Goal: Register for event/course

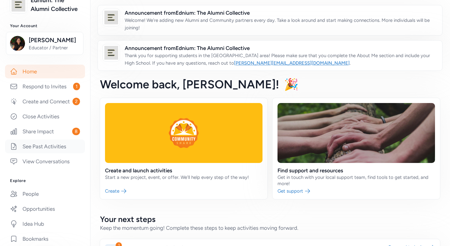
scroll to position [53, 0]
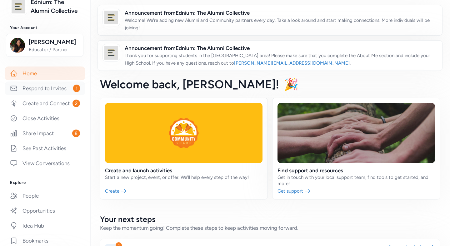
click at [69, 87] on link "Respond to Invites 1" at bounding box center [45, 89] width 80 height 14
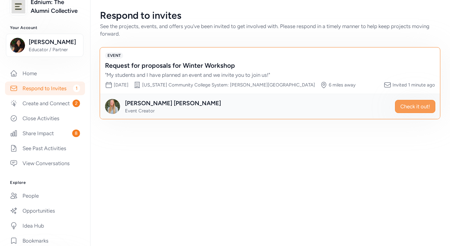
click at [414, 107] on span "Check it out!" at bounding box center [415, 106] width 30 height 7
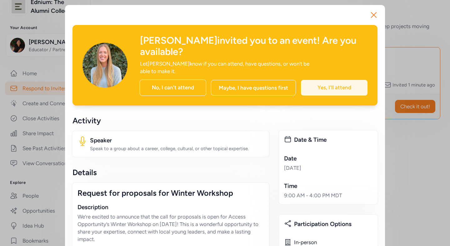
click at [331, 80] on div "Yes, I'll attend" at bounding box center [334, 88] width 67 height 16
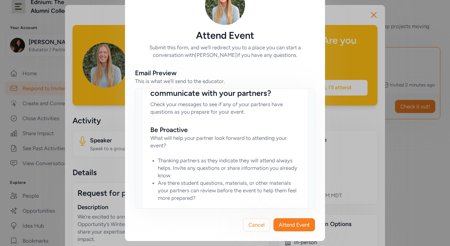
scroll to position [329, 0]
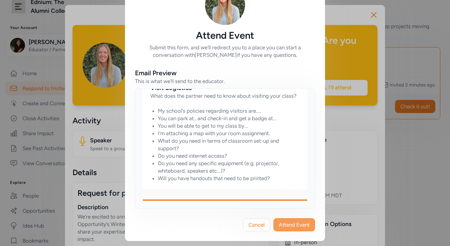
click at [297, 226] on span "Attend Event" at bounding box center [294, 224] width 31 height 7
